Goal: Information Seeking & Learning: Learn about a topic

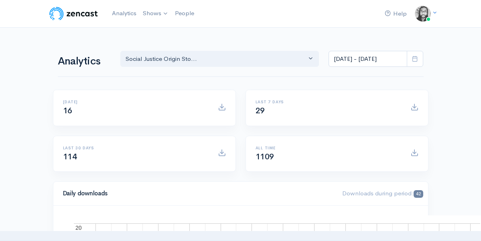
select select "14701"
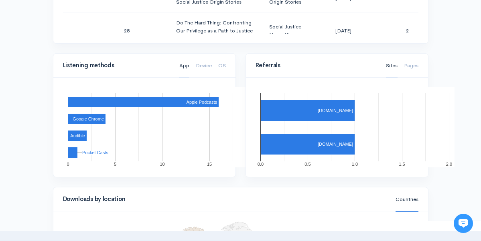
click at [129, 57] on div "Listening methods App Device OS" at bounding box center [144, 66] width 172 height 18
click at [206, 54] on link "Device" at bounding box center [204, 66] width 16 height 24
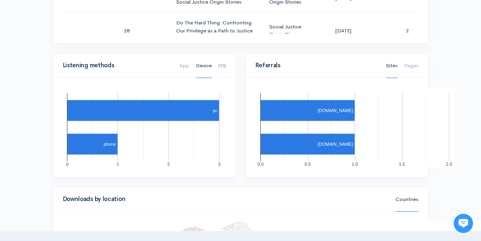
click at [220, 54] on link "OS" at bounding box center [222, 66] width 8 height 24
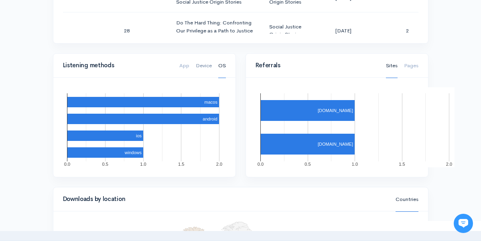
click at [211, 54] on link "Device" at bounding box center [204, 66] width 16 height 24
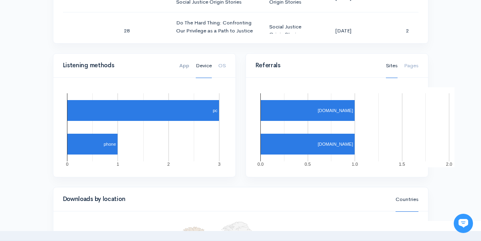
click at [185, 54] on link "App" at bounding box center [184, 66] width 10 height 24
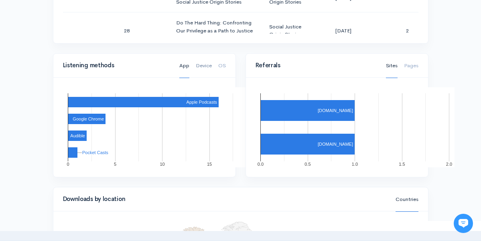
click at [198, 54] on link "Device" at bounding box center [204, 66] width 16 height 24
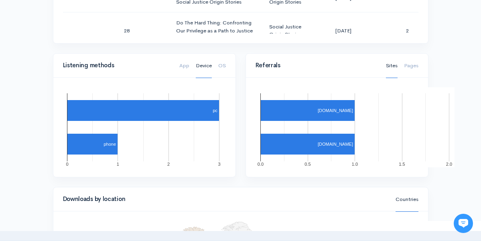
click at [226, 57] on div "App Device OS" at bounding box center [202, 66] width 56 height 18
click at [222, 54] on link "OS" at bounding box center [222, 66] width 8 height 24
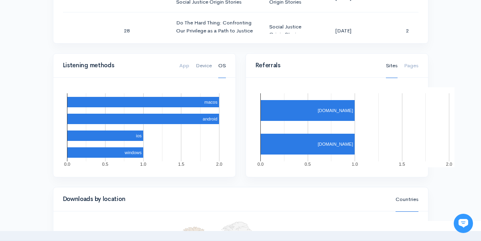
click at [203, 54] on link "Device" at bounding box center [204, 66] width 16 height 24
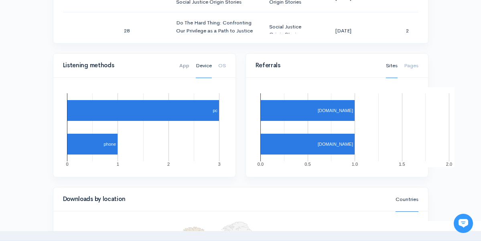
click at [183, 54] on link "App" at bounding box center [184, 66] width 10 height 24
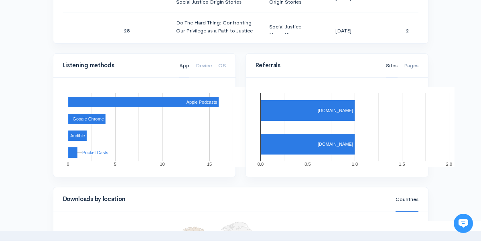
click at [418, 54] on link "Pages" at bounding box center [411, 66] width 14 height 24
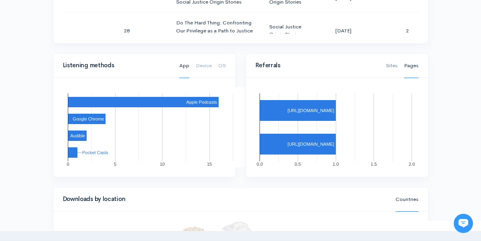
click at [397, 54] on link "Sites" at bounding box center [392, 66] width 12 height 24
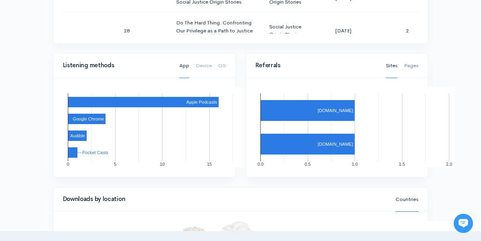
click at [418, 54] on link "Pages" at bounding box center [411, 66] width 14 height 24
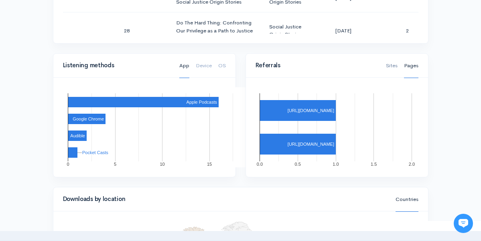
click at [397, 54] on link "Sites" at bounding box center [392, 66] width 12 height 24
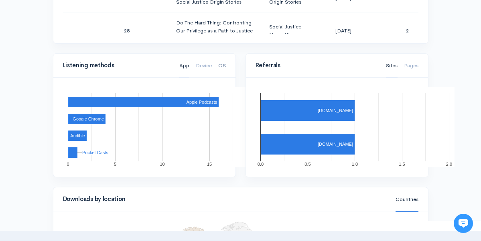
click at [220, 54] on link "OS" at bounding box center [222, 66] width 8 height 24
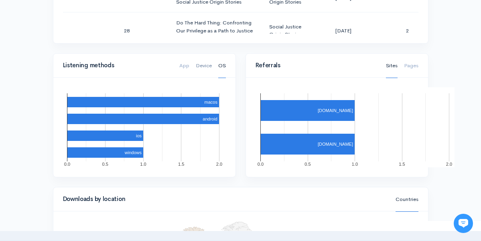
click at [200, 54] on link "Device" at bounding box center [204, 66] width 16 height 24
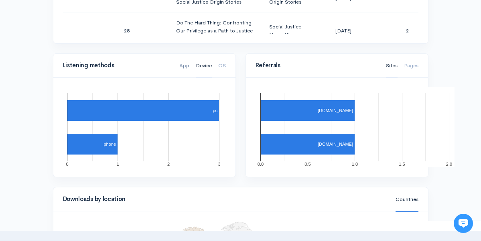
click at [187, 54] on link "App" at bounding box center [184, 66] width 10 height 24
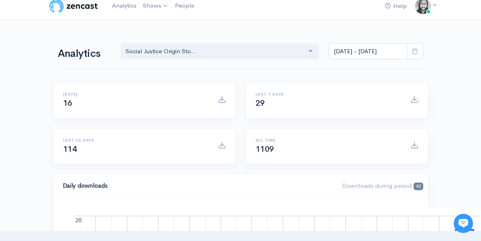
scroll to position [75, 0]
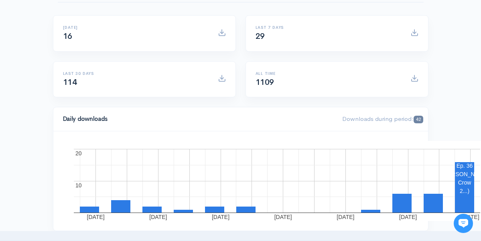
click at [240, 55] on div "Last 7 days 29" at bounding box center [336, 38] width 192 height 46
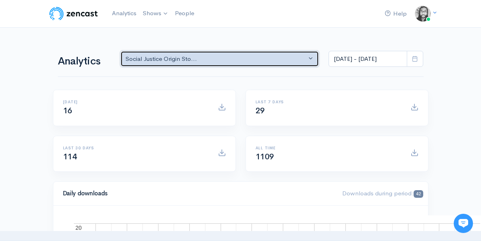
click at [155, 57] on div "Social Justice Origin Sto..." at bounding box center [215, 59] width 181 height 9
